Goal: Information Seeking & Learning: Learn about a topic

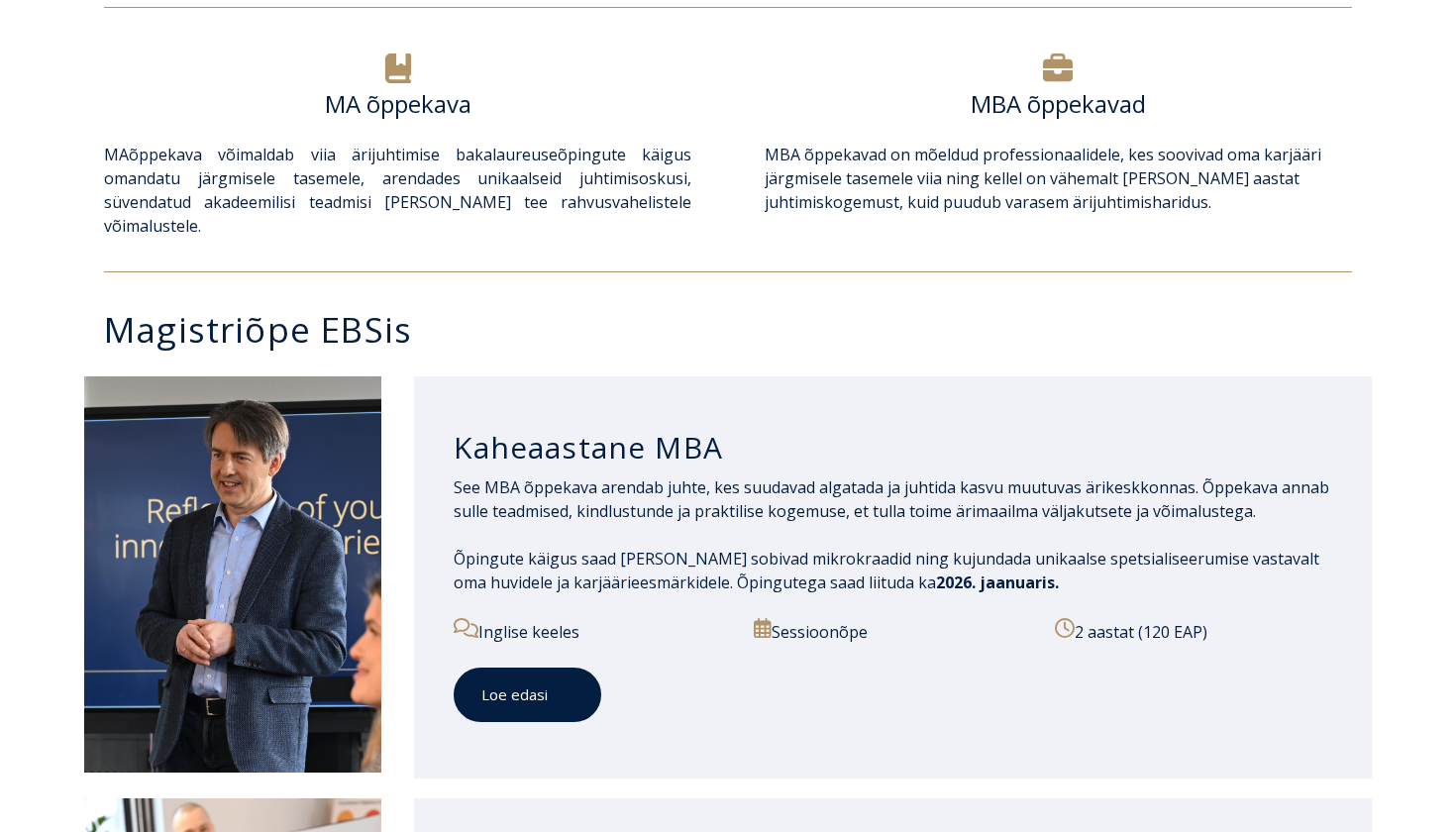
scroll to position [728, 0]
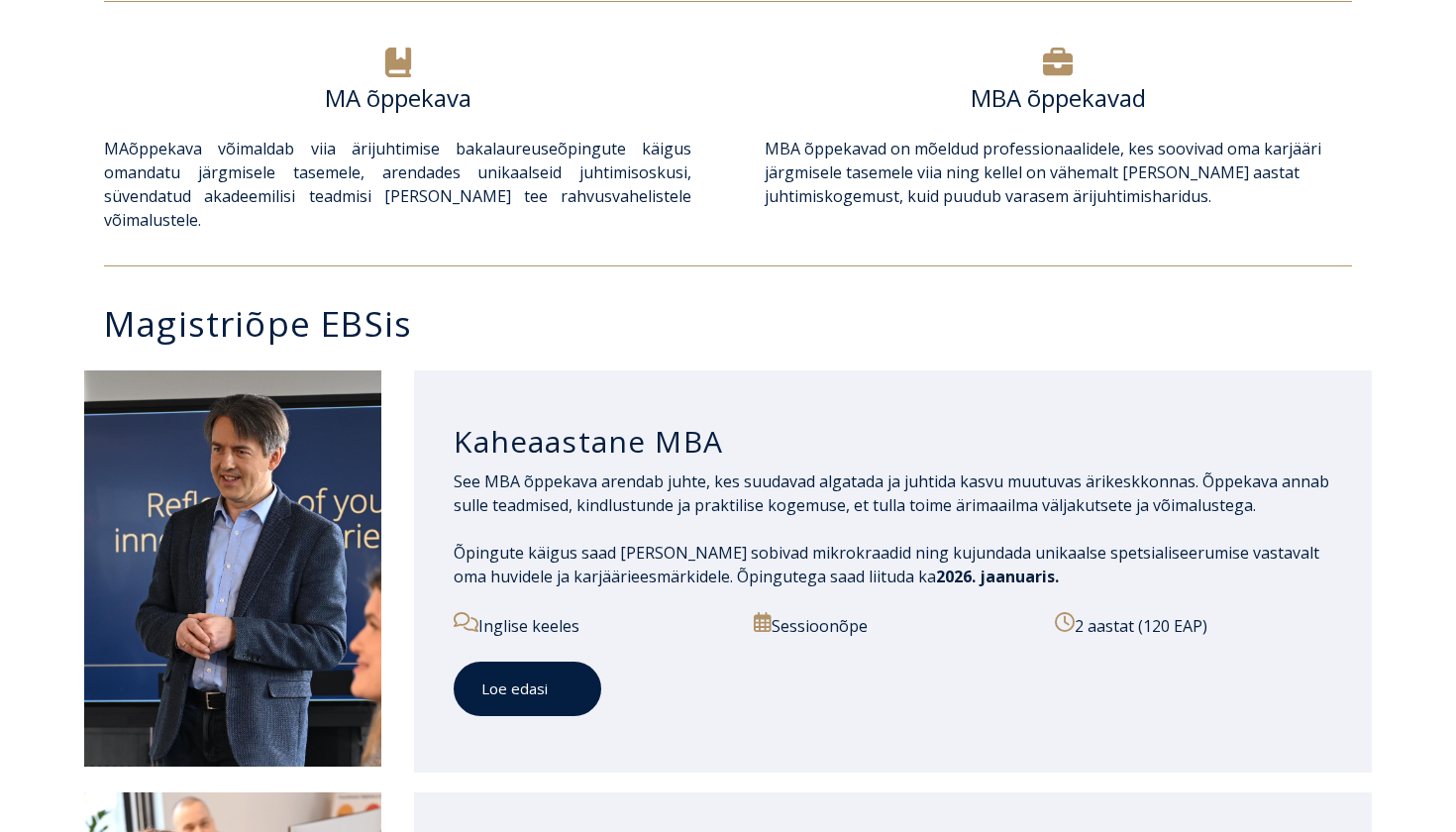
click at [531, 670] on link "Loe edasi" at bounding box center [528, 688] width 148 height 55
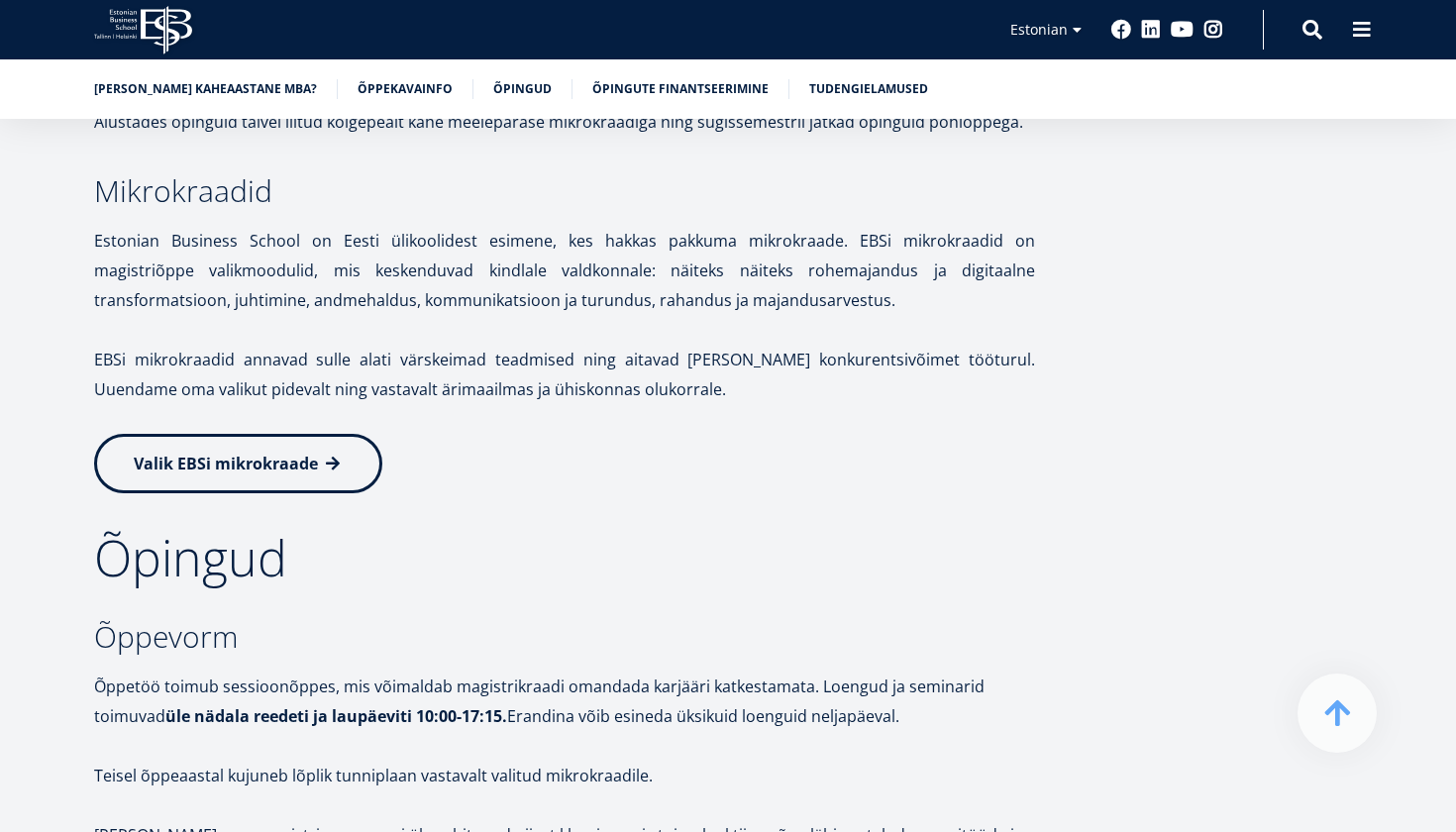
scroll to position [2931, 0]
click at [280, 444] on link "Valik EBSi mikrokraade" at bounding box center [238, 461] width 288 height 60
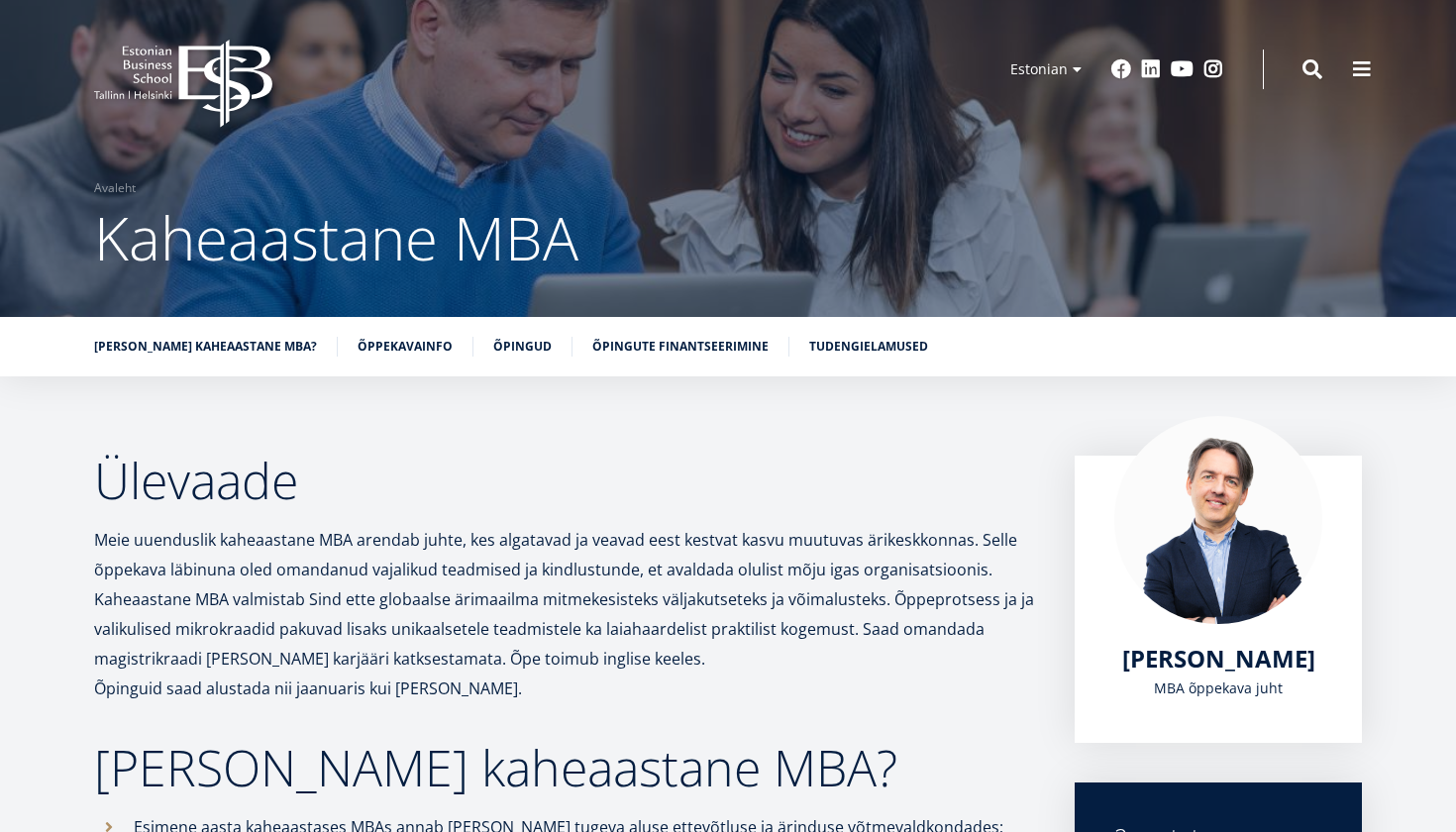
scroll to position [0, 0]
click at [725, 354] on li "Õpingute finantseerimine" at bounding box center [692, 347] width 198 height 20
click at [709, 340] on link "Õpingute finantseerimine" at bounding box center [681, 345] width 177 height 20
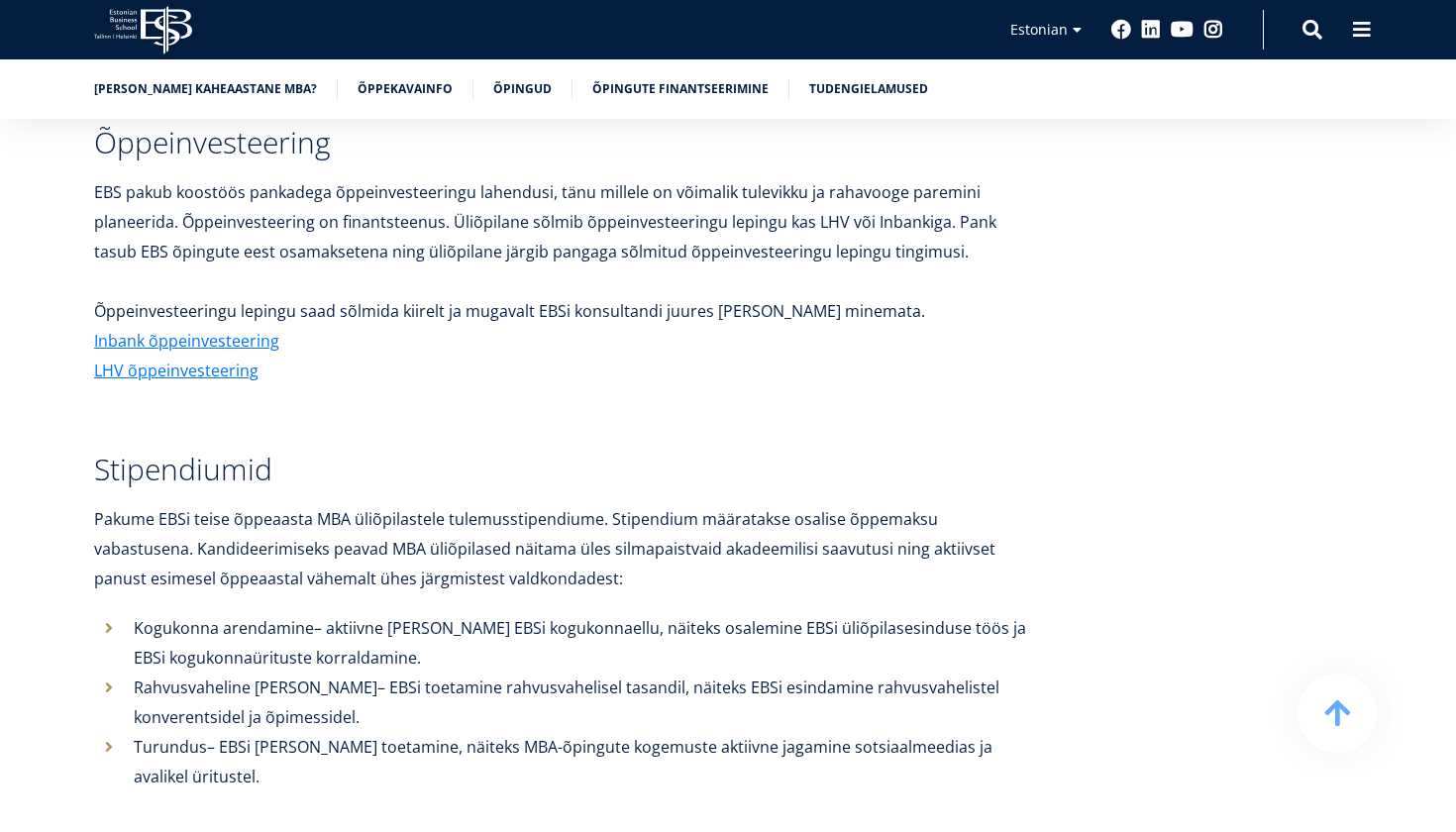
scroll to position [7096, 0]
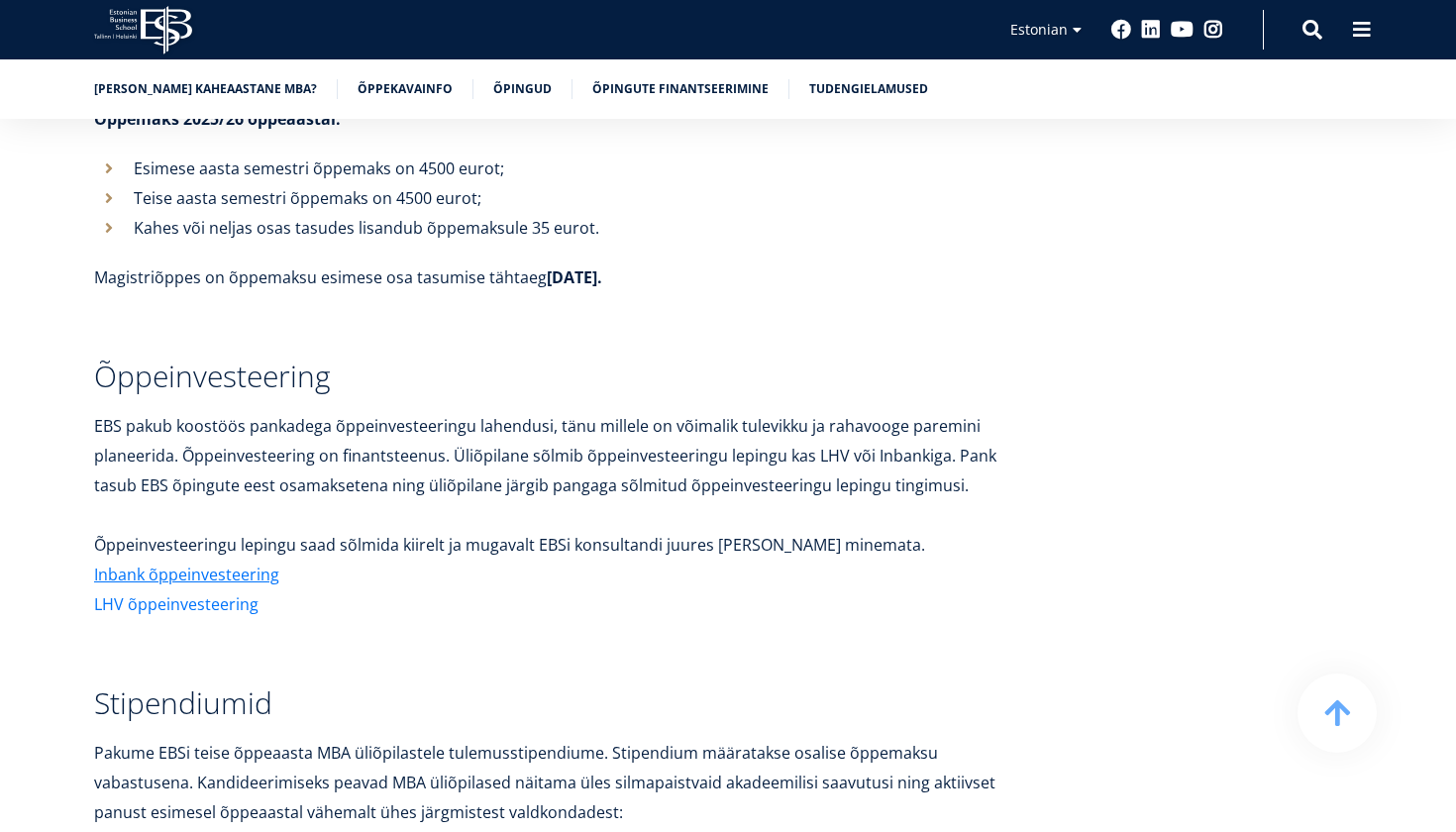
click at [166, 590] on link "LHV õppeinvesteering" at bounding box center [176, 605] width 165 height 30
